Goal: Information Seeking & Learning: Compare options

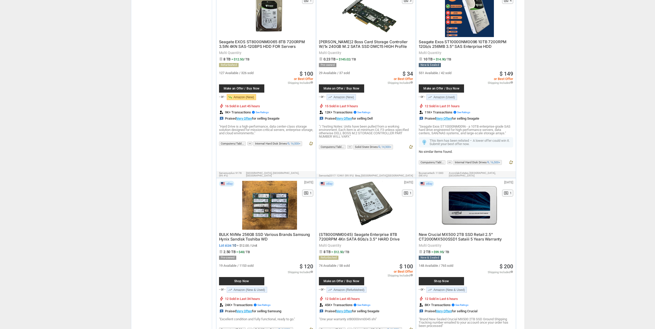
scroll to position [798, 0]
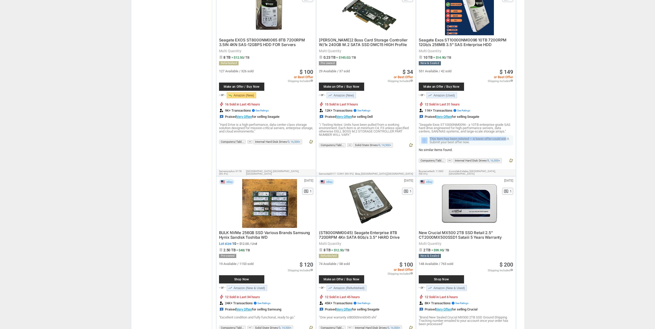
drag, startPoint x: 584, startPoint y: 158, endPoint x: 549, endPoint y: 117, distance: 53.5
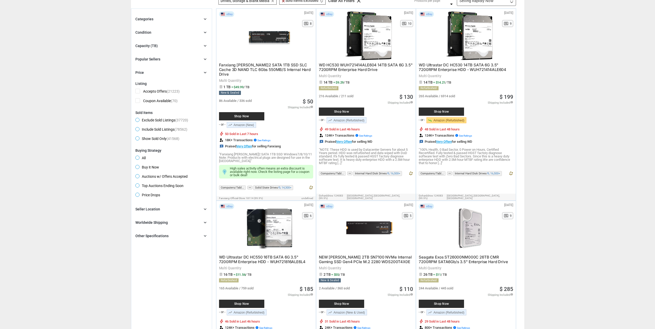
scroll to position [0, 0]
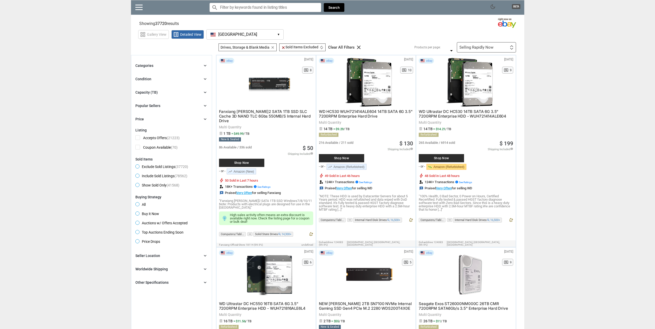
click at [470, 44] on div "Selling Rapidly Now First or Last Chance to Buy Recently Listed Selling Rapidly…" at bounding box center [486, 47] width 59 height 10
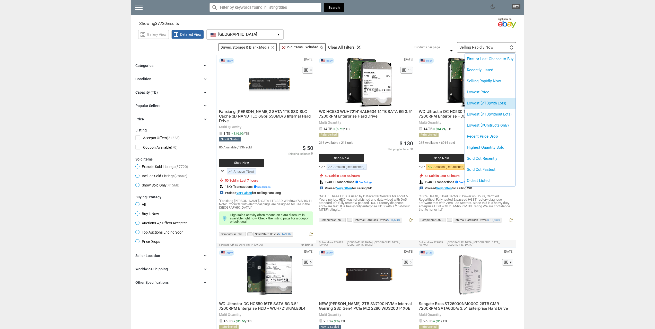
click at [506, 106] on li "Lowest $/TB (with Lots)" at bounding box center [490, 103] width 51 height 11
